Goal: Task Accomplishment & Management: Use online tool/utility

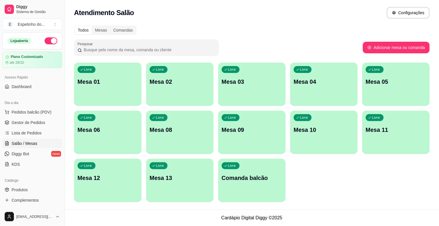
click at [231, 94] on div "Livre Mesa 03" at bounding box center [251, 80] width 67 height 36
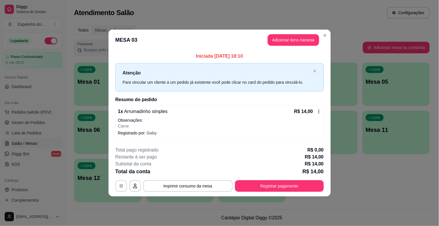
click at [319, 112] on icon at bounding box center [318, 111] width 5 height 5
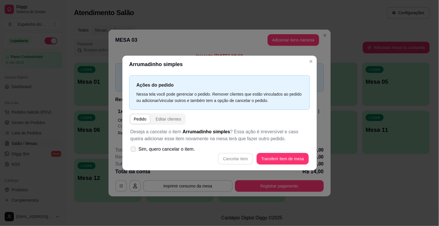
click at [140, 149] on span "Sim, quero cancelar o item." at bounding box center [167, 148] width 56 height 7
click at [134, 150] on input "Sim, quero cancelar o item." at bounding box center [132, 152] width 4 height 4
checkbox input "true"
click at [231, 159] on button "Cancelar item" at bounding box center [235, 158] width 34 height 11
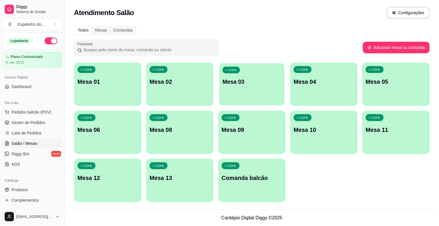
click at [265, 94] on div "Livre Mesa 03" at bounding box center [251, 80] width 65 height 35
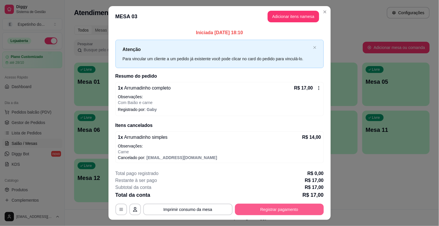
click at [262, 207] on button "Registrar pagamento" at bounding box center [279, 209] width 89 height 12
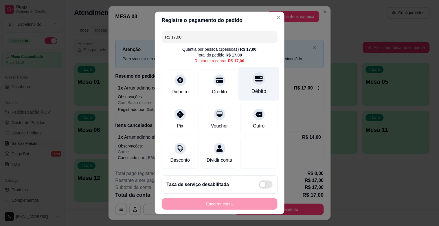
click at [245, 86] on div "Débito" at bounding box center [258, 84] width 41 height 34
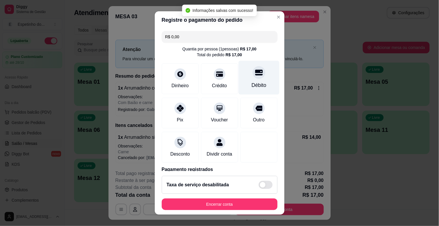
type input "R$ 0,00"
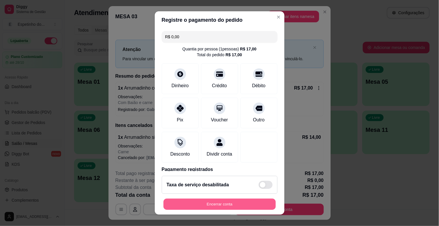
click at [243, 207] on button "Encerrar conta" at bounding box center [219, 203] width 112 height 11
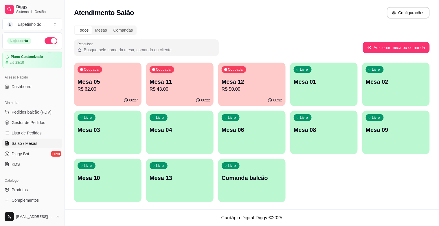
click at [78, 93] on div "Ocupada Mesa 05 R$ 62,00" at bounding box center [107, 78] width 67 height 32
